Goal: Navigation & Orientation: Find specific page/section

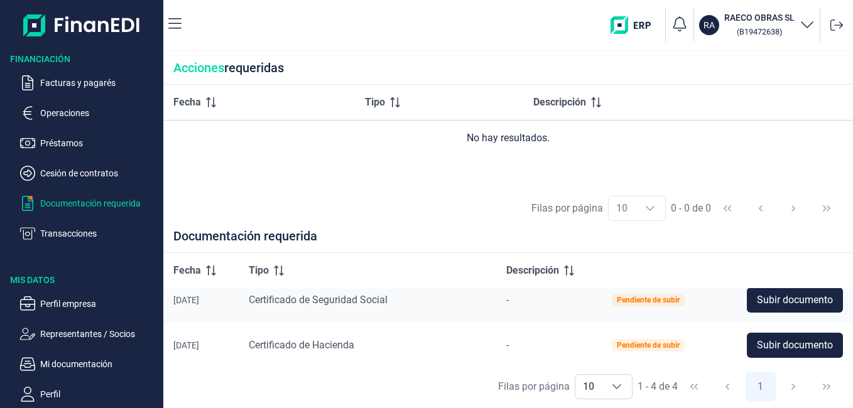
scroll to position [105, 0]
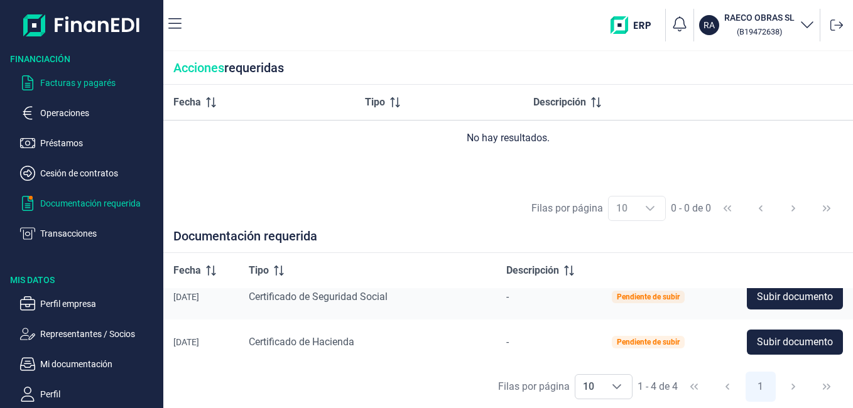
click at [67, 85] on p "Facturas y pagarés" at bounding box center [99, 82] width 118 height 15
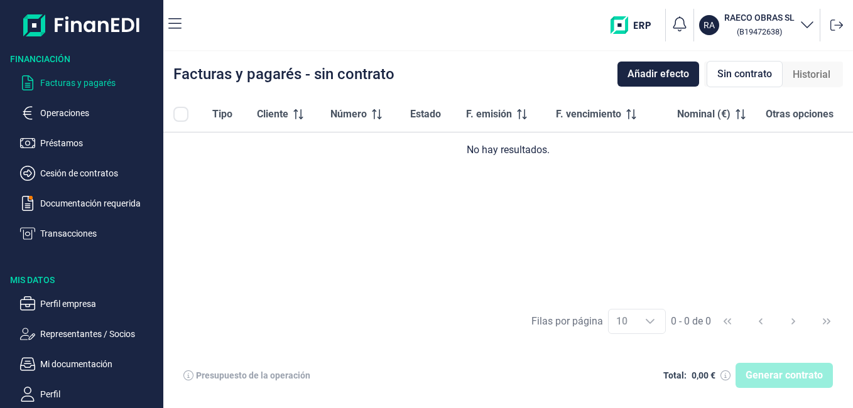
click at [622, 19] on img "button" at bounding box center [635, 25] width 50 height 18
